Goal: Task Accomplishment & Management: Manage account settings

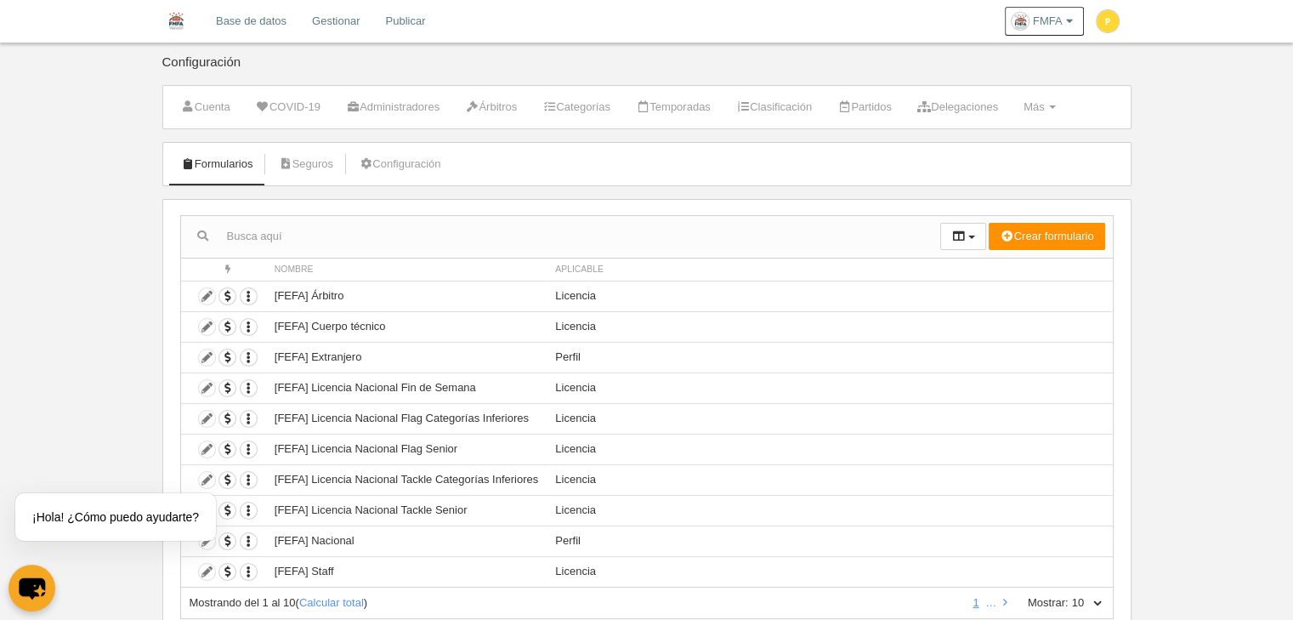
click at [1113, 604] on div "Acciones Nombre Aplicable Crear formulario Perfil Licencia Participante Accione…" at bounding box center [646, 417] width 969 height 436
click at [1093, 597] on select "10 25 50 100 500" at bounding box center [1086, 602] width 36 height 15
select select "500"
click at [1068, 595] on select "10 25 50 100 500" at bounding box center [1086, 602] width 36 height 15
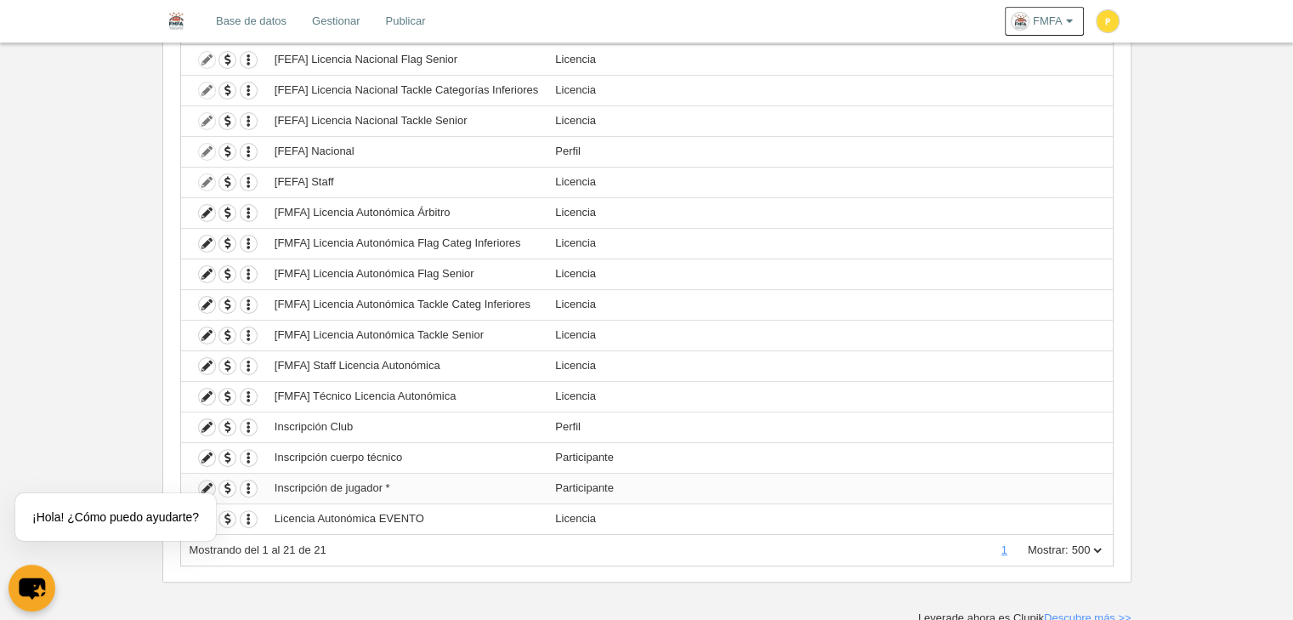
click at [207, 480] on icon at bounding box center [207, 488] width 16 height 16
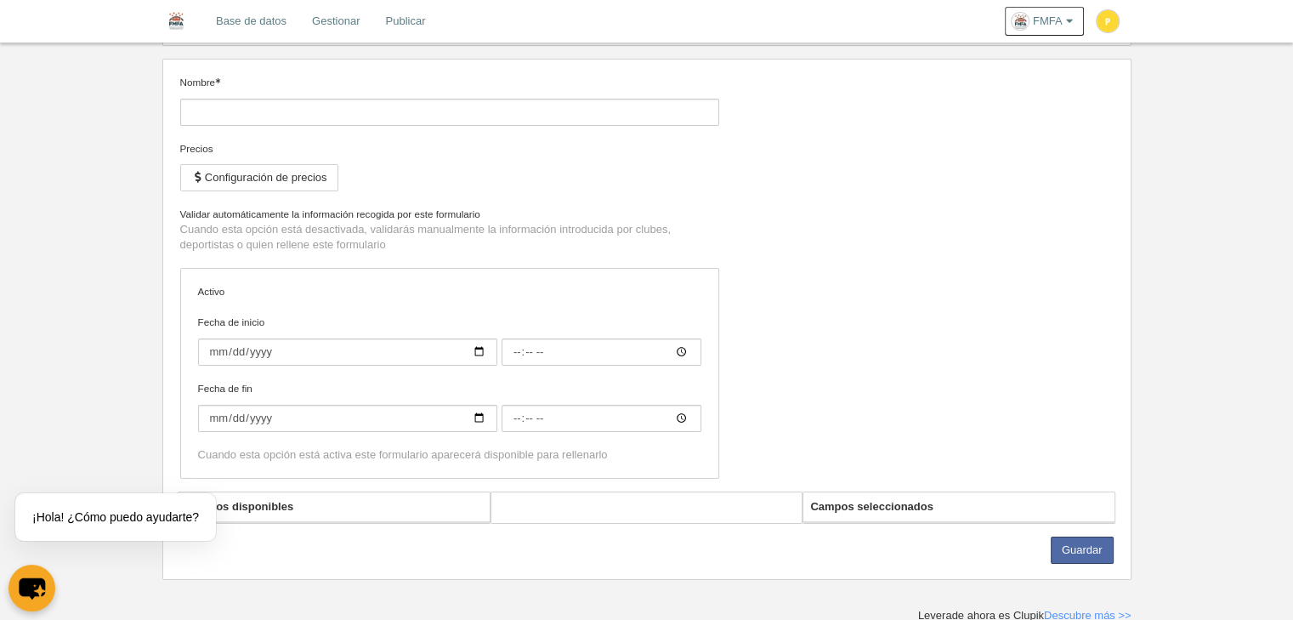
type input "Inscripción de jugador *"
checkbox input "true"
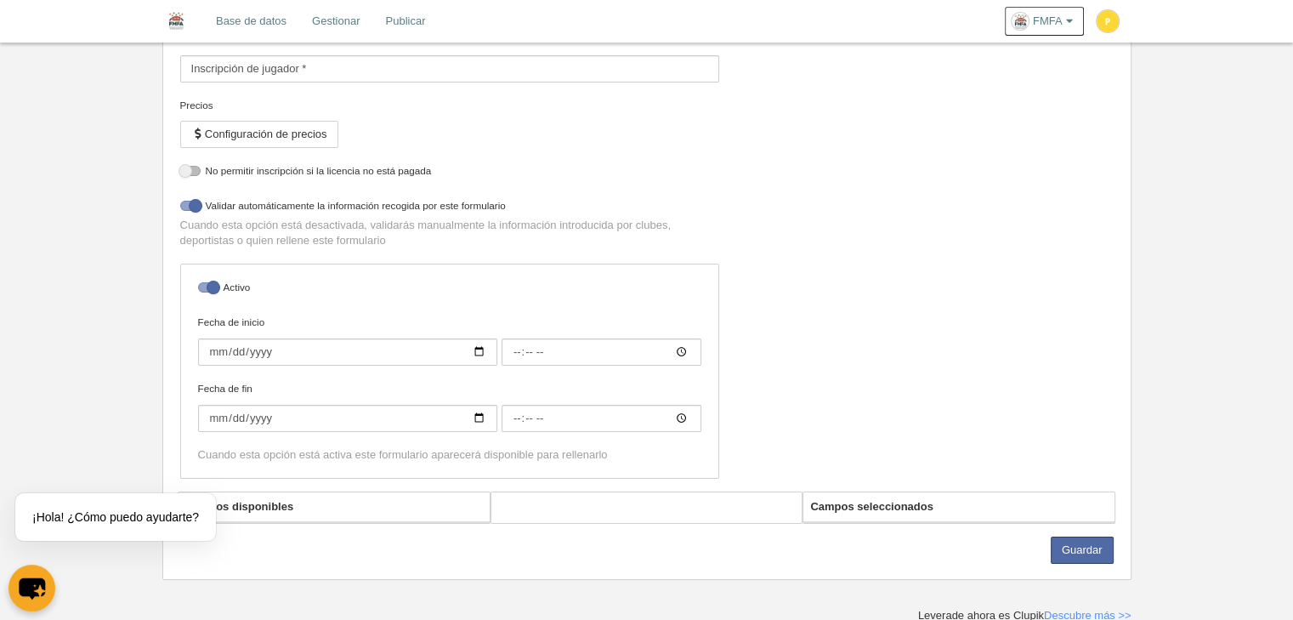
select select "selected"
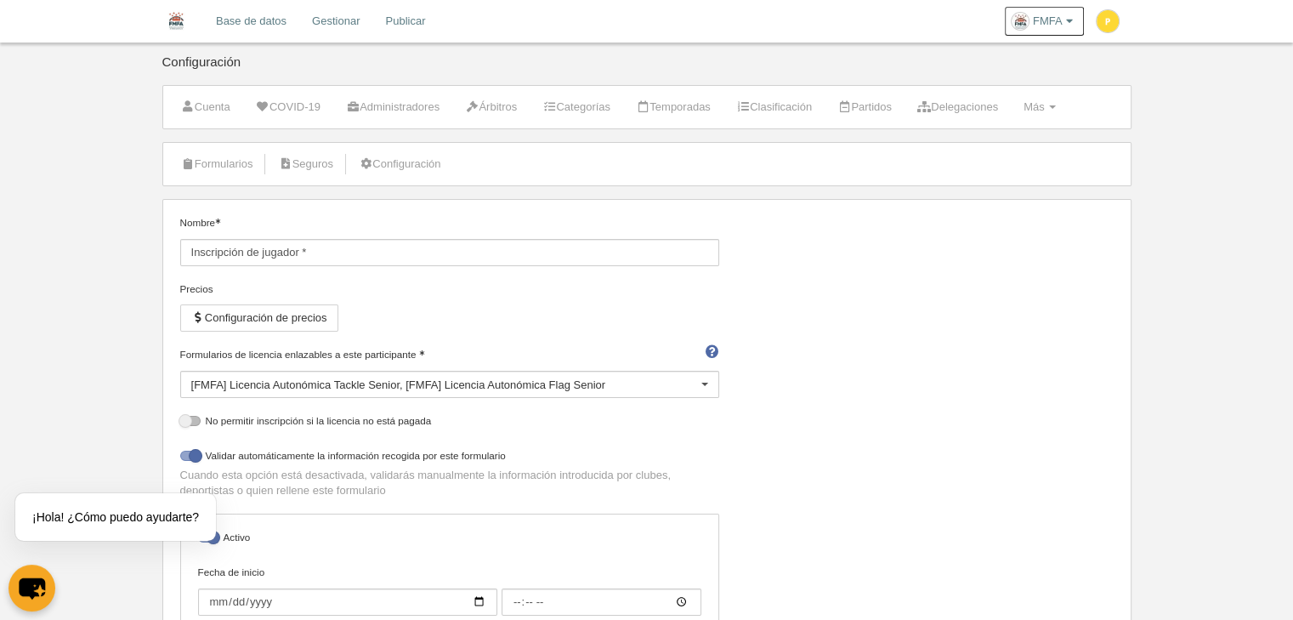
click at [360, 390] on div "[FMFA] Licencia Autonómica Tackle Senior [FMFA] Licencia Autonómica Flag Senior" at bounding box center [449, 384] width 539 height 27
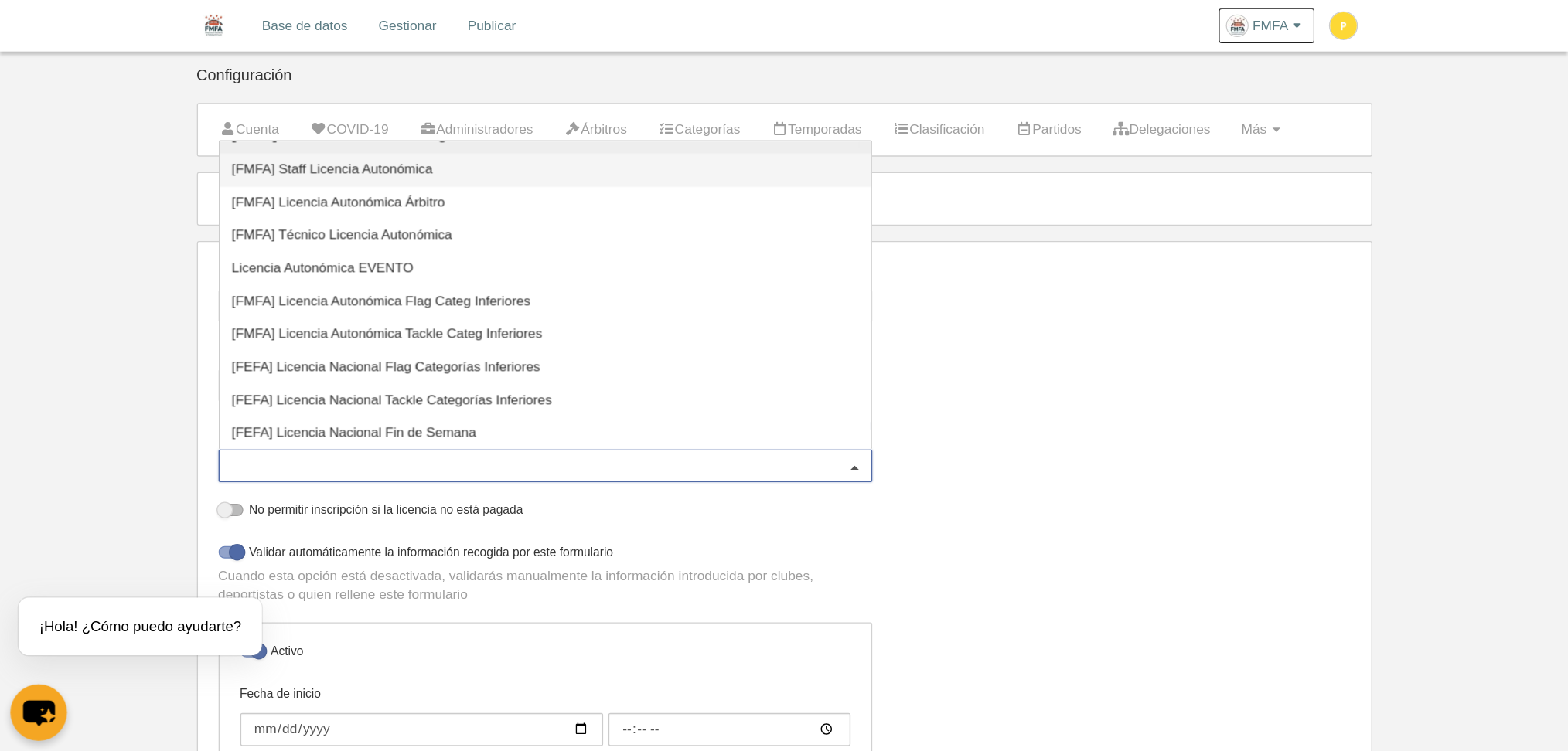
scroll to position [164, 0]
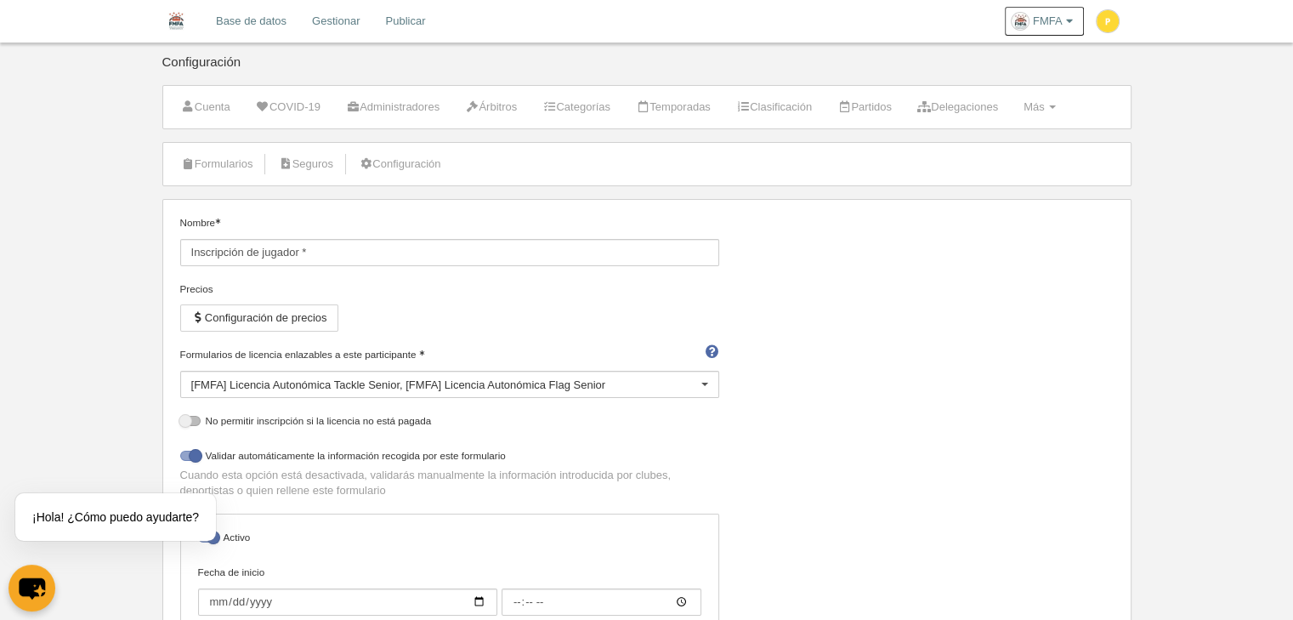
click at [432, 391] on div "[FMFA] Licencia Autonómica Tackle Senior [FMFA] Licencia Autonómica Flag Senior" at bounding box center [449, 384] width 539 height 27
click at [807, 446] on div "Nombre Inscripción de jugador * Precios Configuración de precios Formularios de…" at bounding box center [646, 478] width 946 height 526
click at [669, 385] on div "[FMFA] Licencia Autonómica Tackle Senior [FMFA] Licencia Autonómica Flag Senior" at bounding box center [449, 384] width 539 height 27
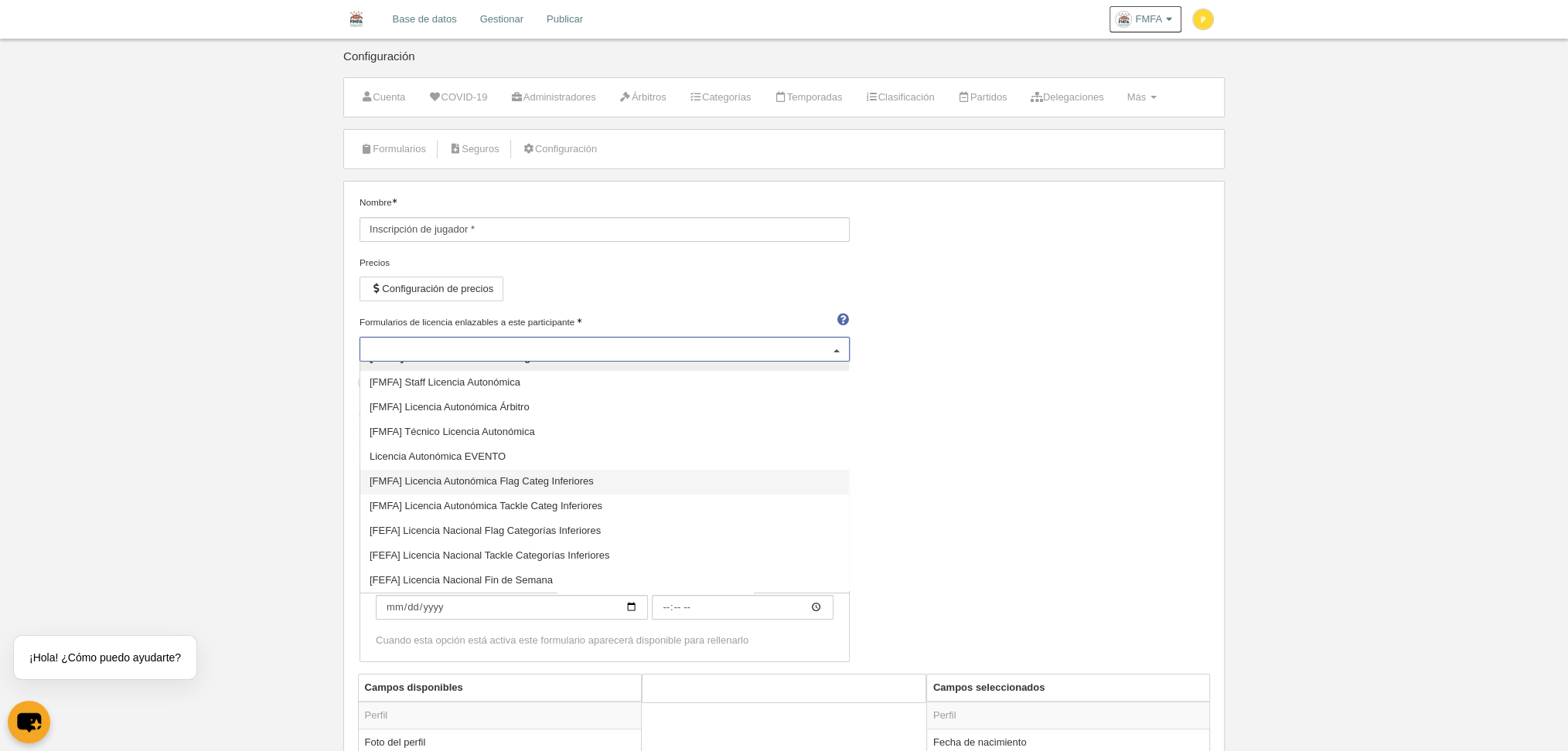
click at [799, 356] on div "[FMFA] Licencia Autonómica Tackle Senior [FMFA] Licencia Autonómica Flag Senior" at bounding box center [604, 349] width 490 height 25
